Goal: Information Seeking & Learning: Learn about a topic

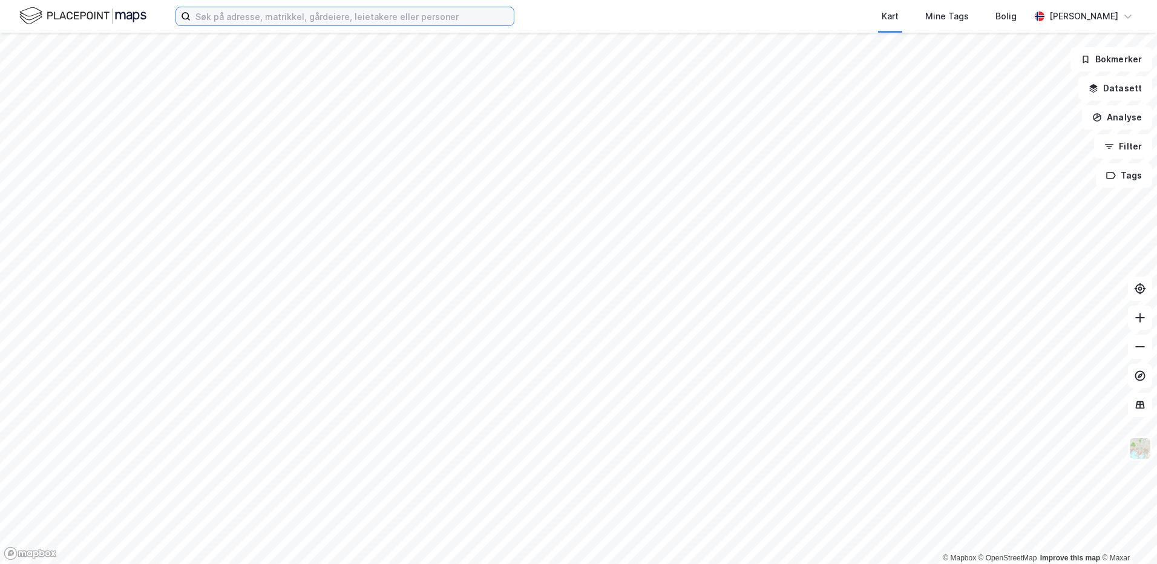
click at [269, 25] on input at bounding box center [352, 16] width 323 height 18
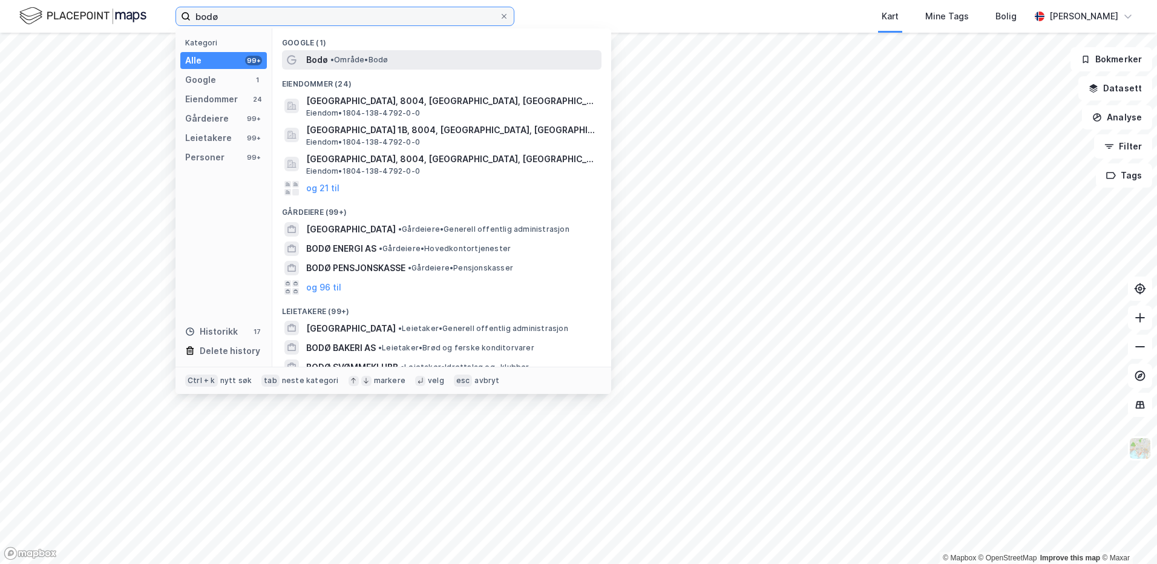
type input "bodø"
click at [339, 54] on div "Bodø • Område • [GEOGRAPHIC_DATA]" at bounding box center [452, 60] width 293 height 15
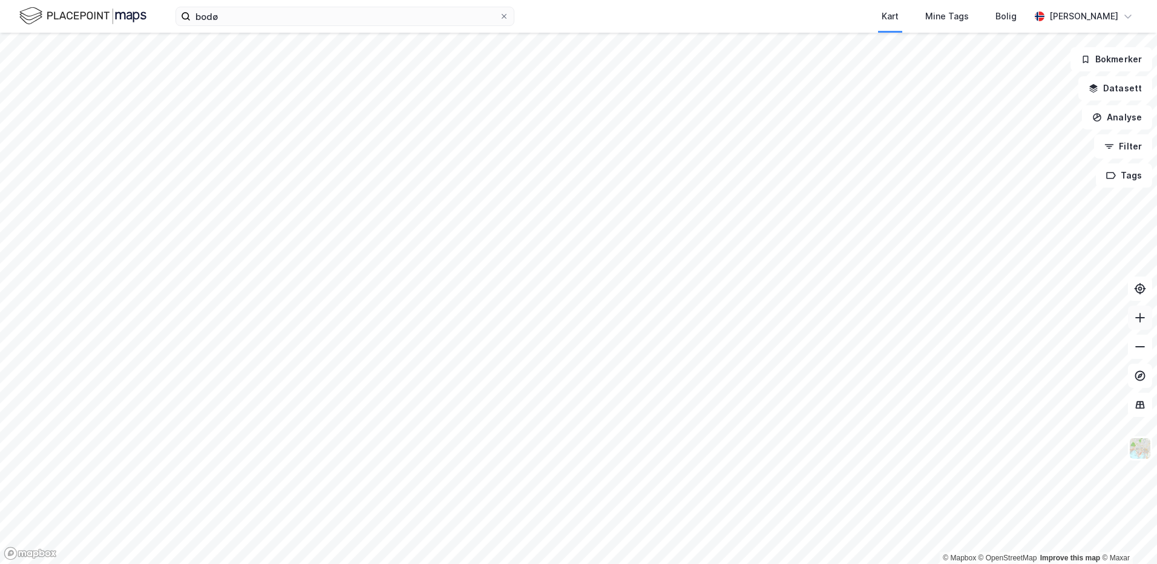
click at [1145, 328] on button at bounding box center [1140, 318] width 24 height 24
click at [1141, 319] on icon at bounding box center [1140, 318] width 12 height 12
click at [1143, 312] on icon at bounding box center [1140, 318] width 12 height 12
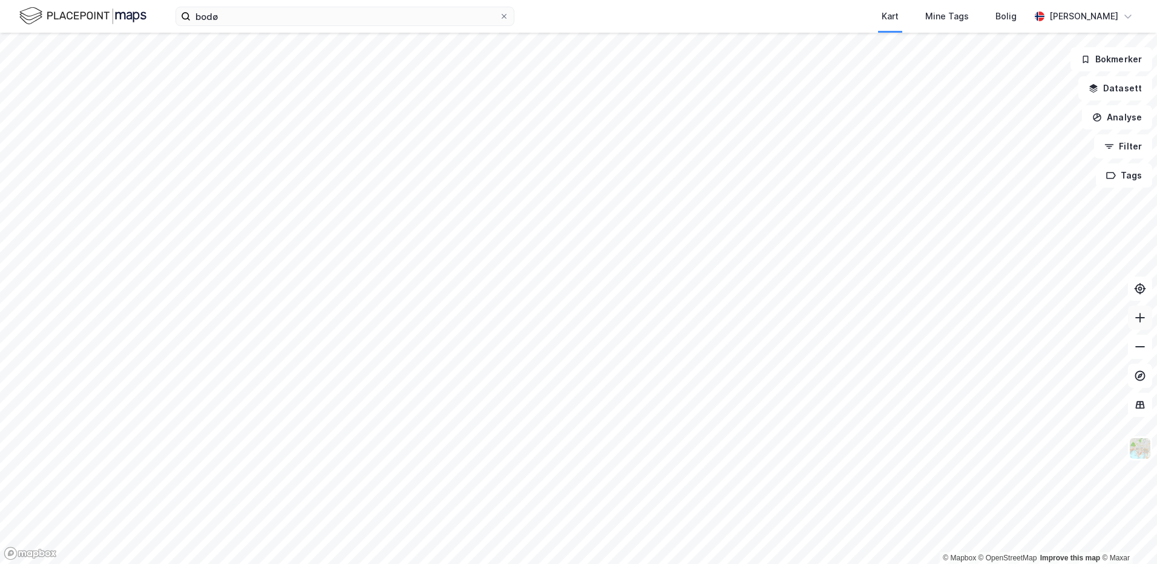
click at [1143, 312] on icon at bounding box center [1140, 318] width 12 height 12
click at [1135, 327] on button at bounding box center [1140, 318] width 24 height 24
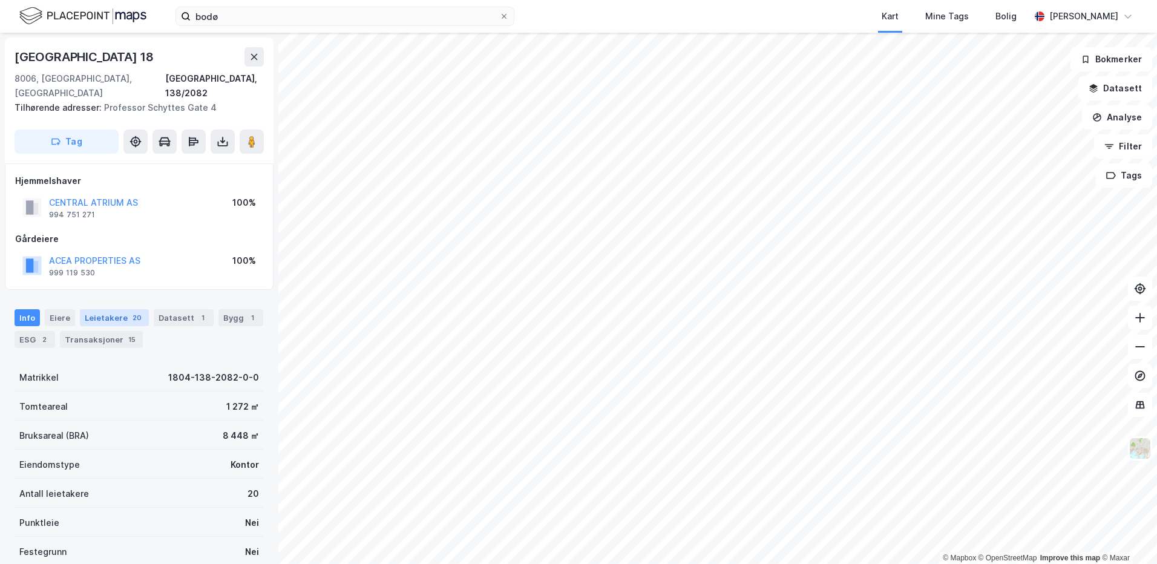
click at [100, 309] on div "Leietakere 20" at bounding box center [114, 317] width 69 height 17
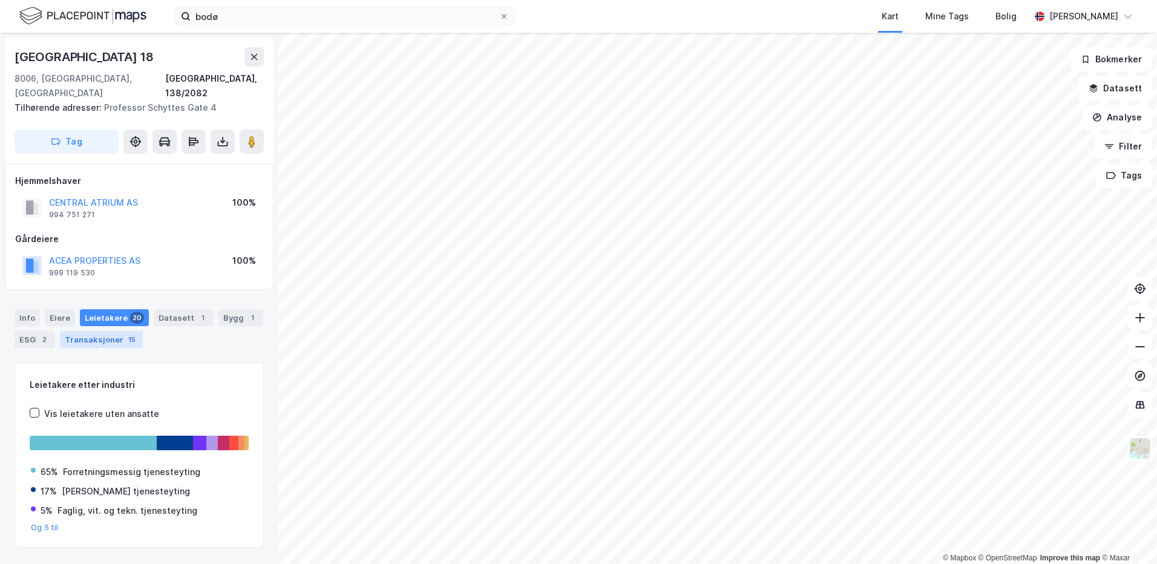
click at [73, 331] on div "Transaksjoner 15" at bounding box center [101, 339] width 83 height 17
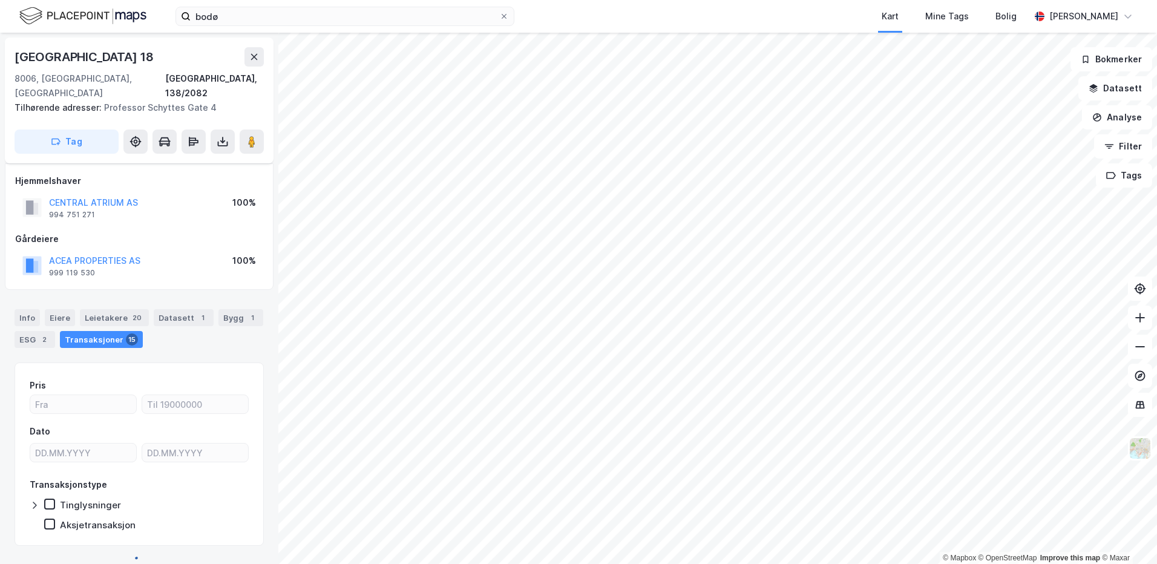
scroll to position [11, 0]
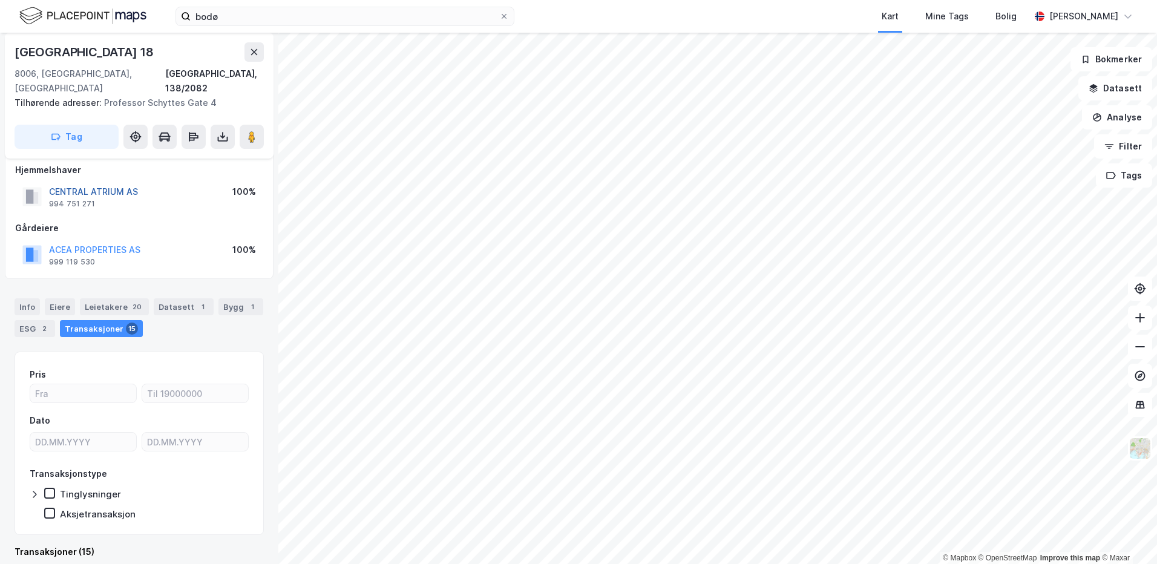
click at [0, 0] on button "CENTRAL ATRIUM AS" at bounding box center [0, 0] width 0 height 0
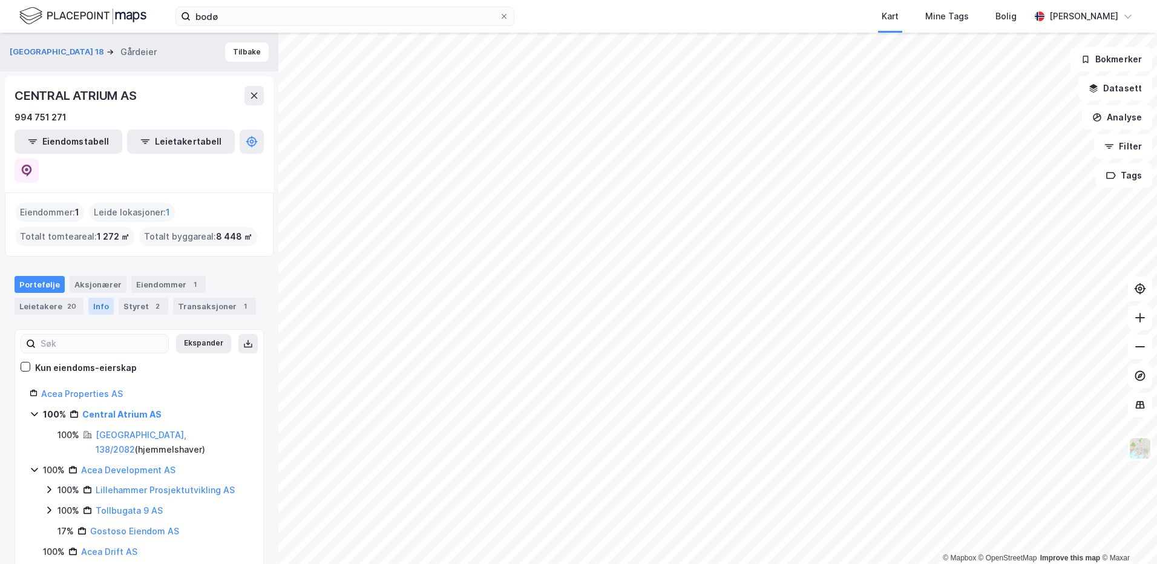
click at [101, 298] on div "Info" at bounding box center [100, 306] width 25 height 17
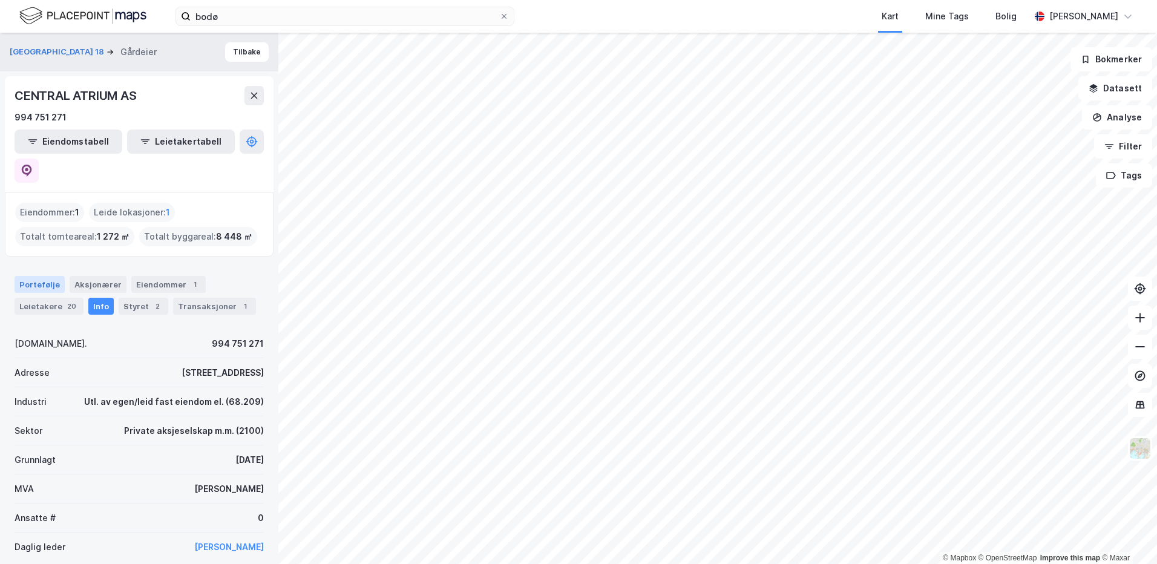
click at [48, 276] on div "Portefølje" at bounding box center [40, 284] width 50 height 17
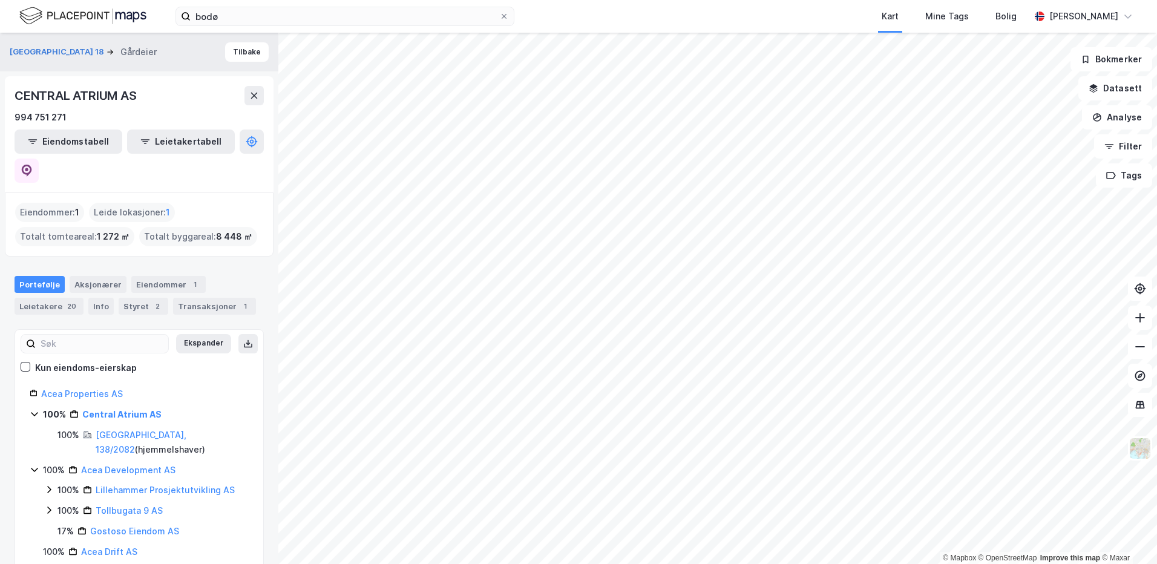
click at [103, 8] on img at bounding box center [82, 15] width 127 height 21
